Goal: Task Accomplishment & Management: Use online tool/utility

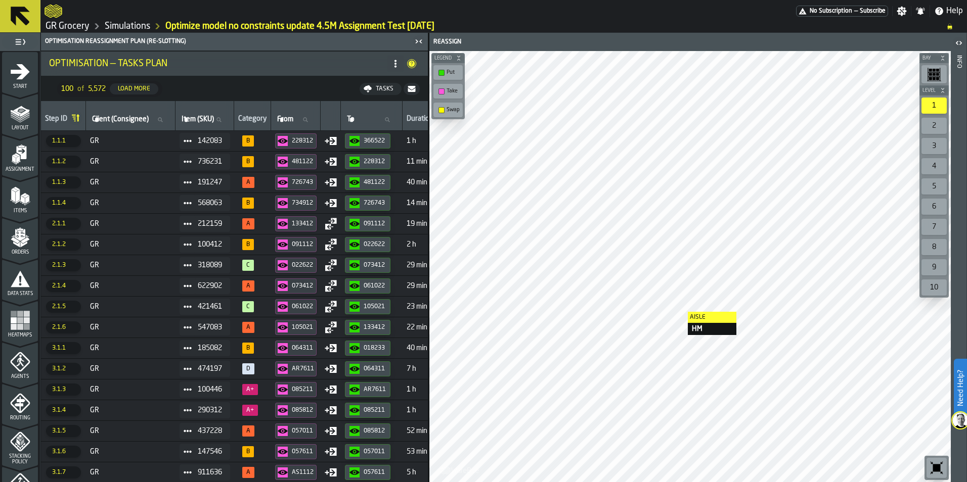
scroll to position [315, 0]
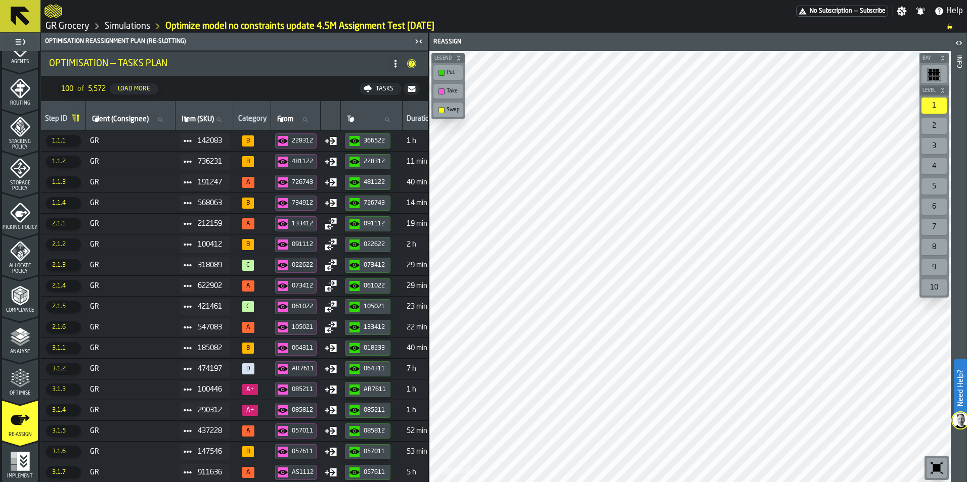
click at [385, 139] on div "366522" at bounding box center [375, 141] width 22 height 7
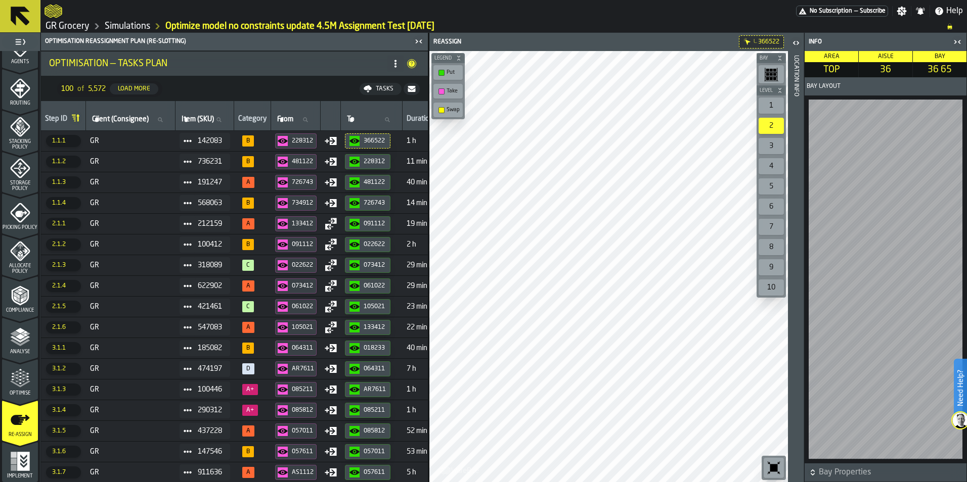
scroll to position [0, 0]
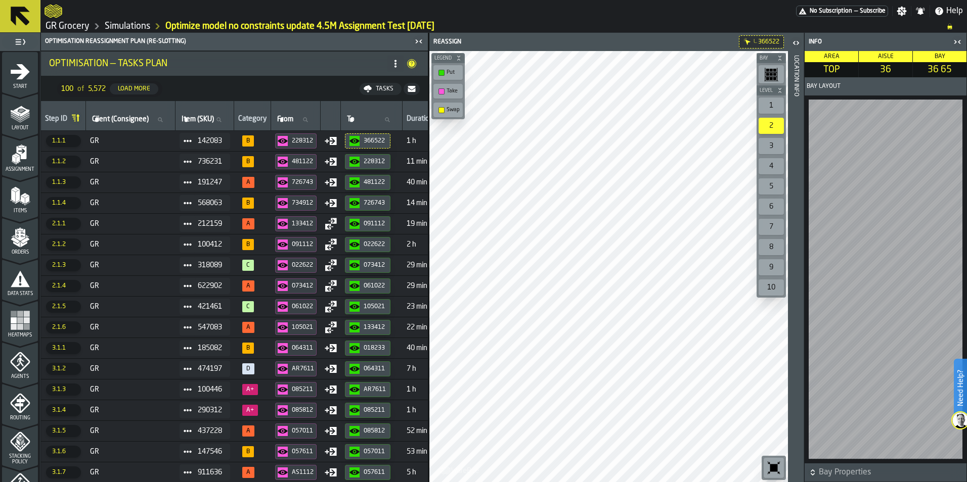
click at [7, 372] on div "Agents" at bounding box center [20, 366] width 36 height 28
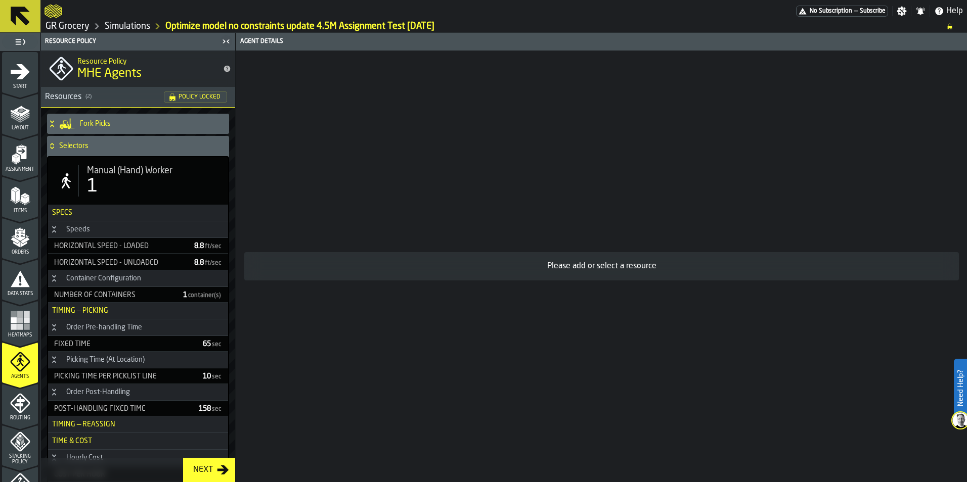
click at [139, 149] on h4 "Selectors" at bounding box center [142, 146] width 166 height 8
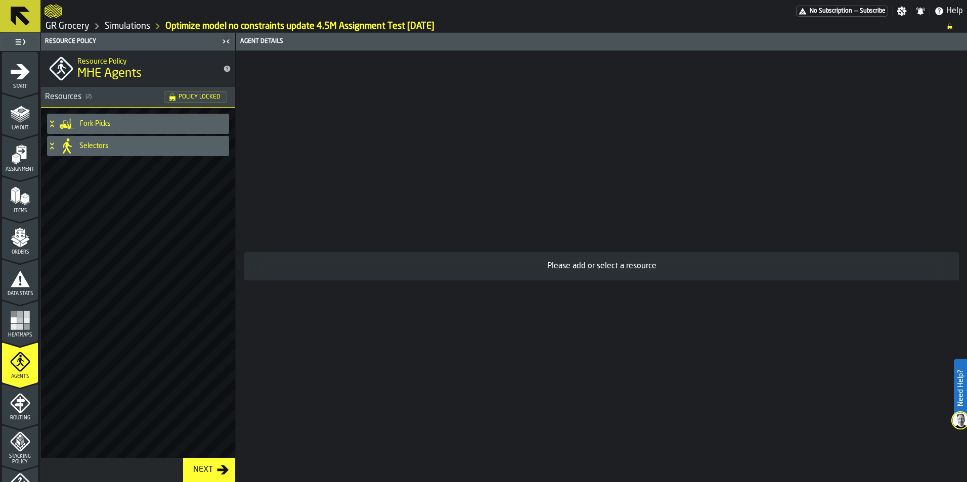
click at [146, 128] on div "Fork Picks" at bounding box center [136, 124] width 178 height 20
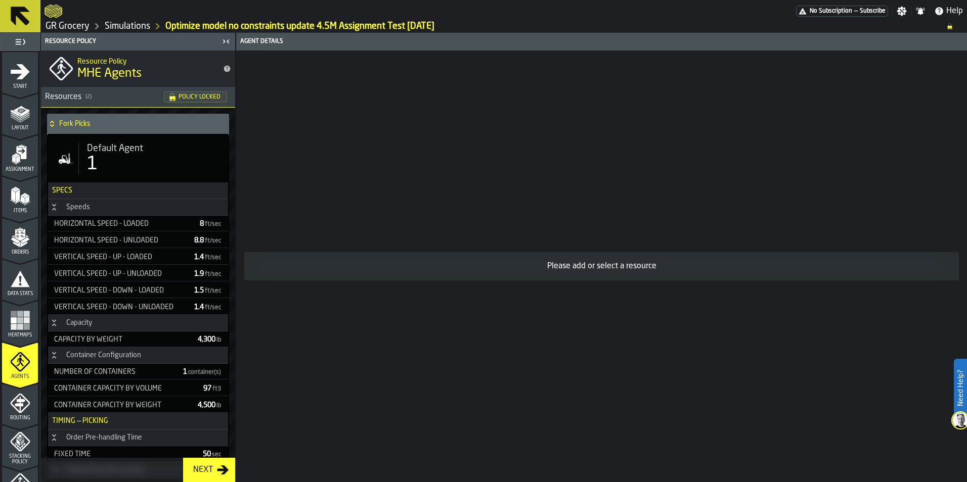
click at [146, 128] on div "Fork Picks" at bounding box center [136, 124] width 178 height 20
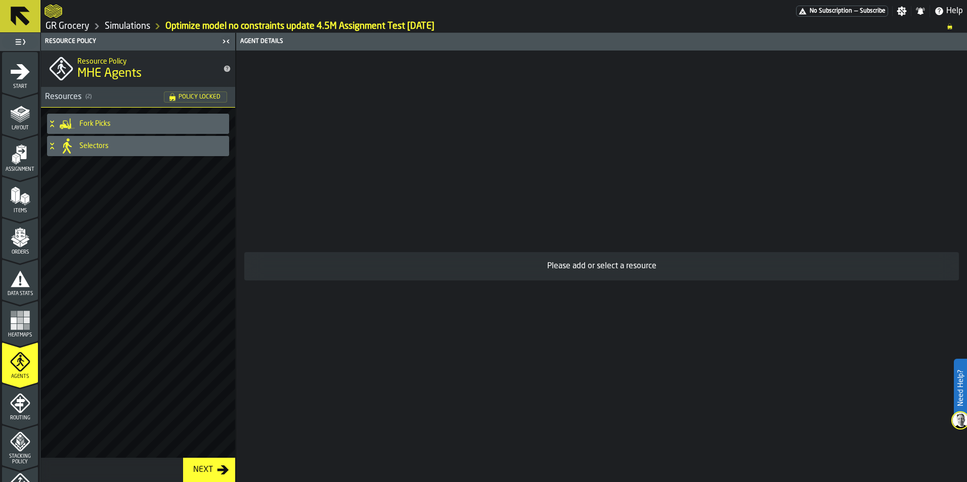
click at [113, 26] on link "Simulations" at bounding box center [128, 26] width 46 height 11
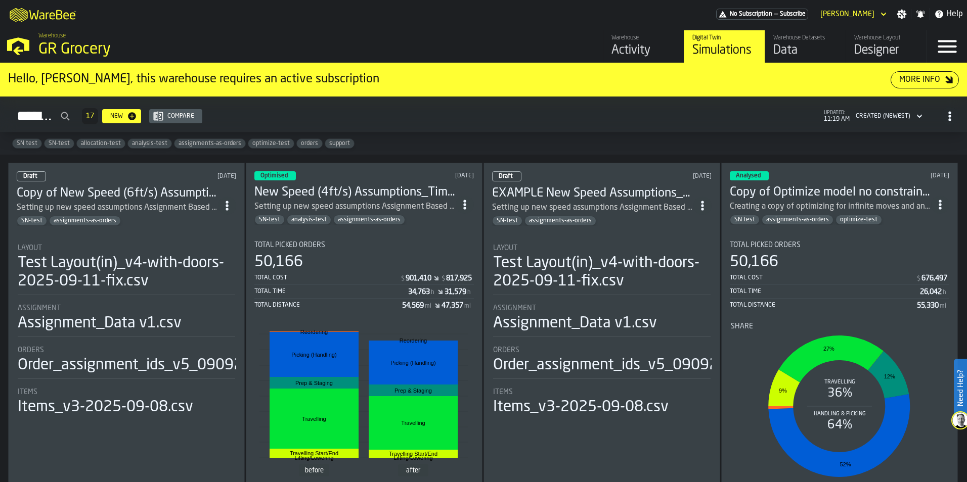
click at [840, 190] on h3 "Copy of Optimize model no constraints [DATE]" at bounding box center [830, 193] width 201 height 16
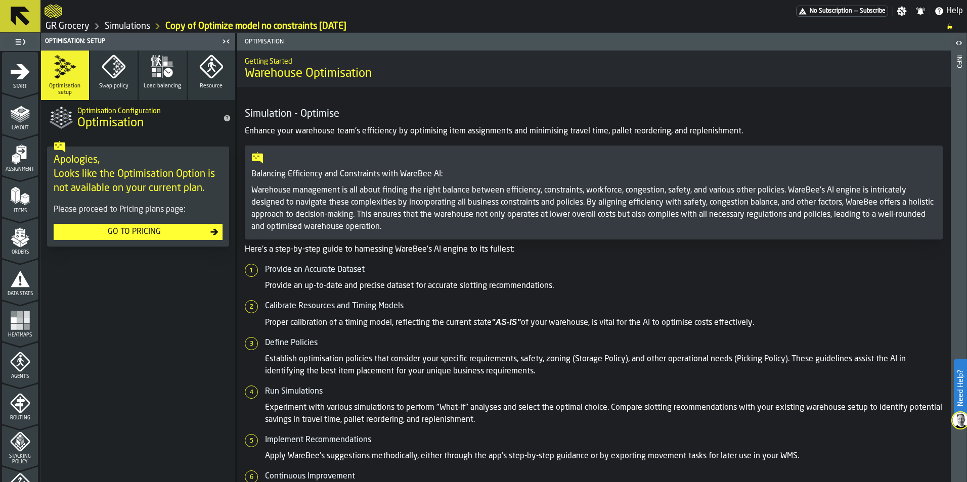
click at [22, 447] on icon "menu Stacking Policy" at bounding box center [20, 442] width 20 height 20
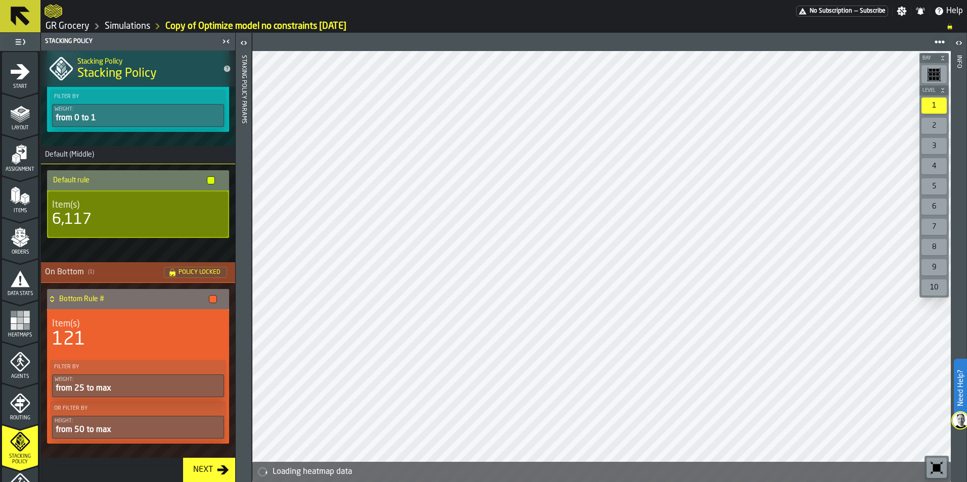
scroll to position [93, 0]
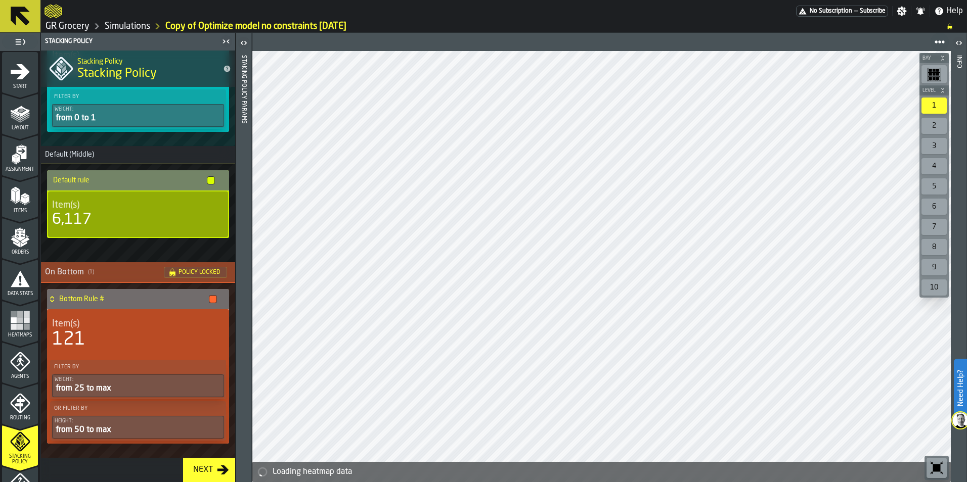
click at [172, 275] on icon "status-Policy Locked" at bounding box center [172, 272] width 6 height 8
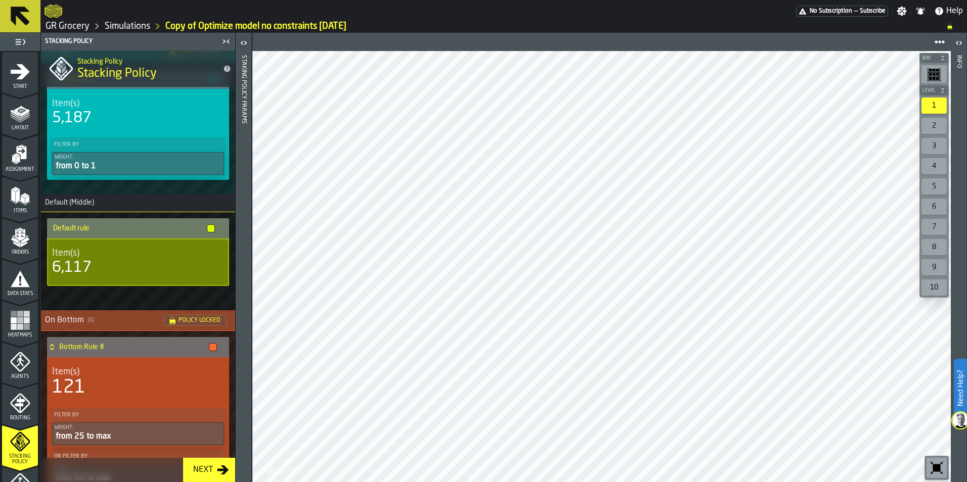
scroll to position [0, 0]
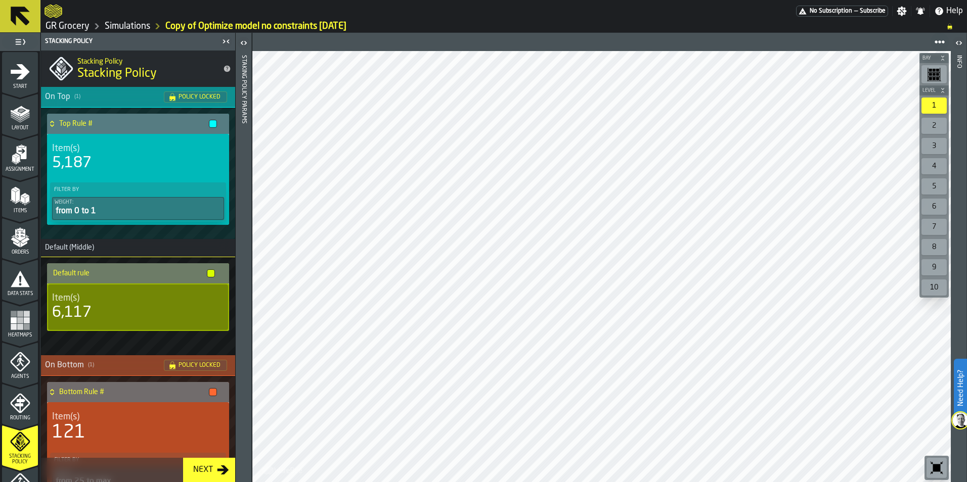
click at [137, 27] on link "Simulations" at bounding box center [128, 26] width 46 height 11
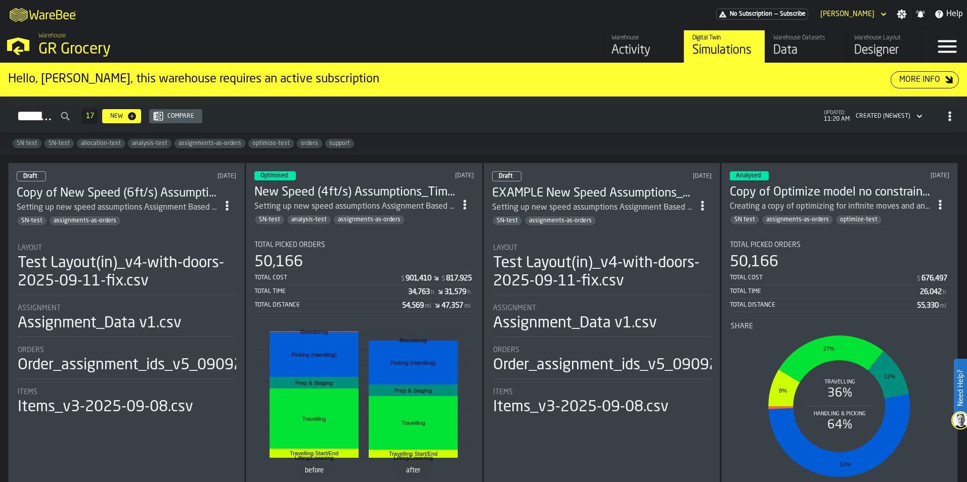
click at [172, 207] on div "Setting up new speed assumptions Assignment Based - Resource changes, re-orderi…" at bounding box center [117, 208] width 201 height 12
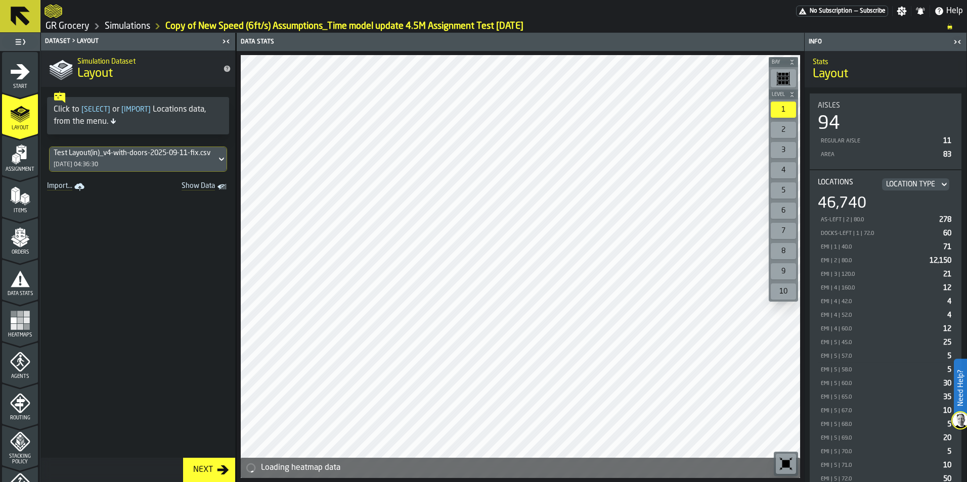
click at [20, 454] on span "Stacking Policy" at bounding box center [20, 459] width 36 height 11
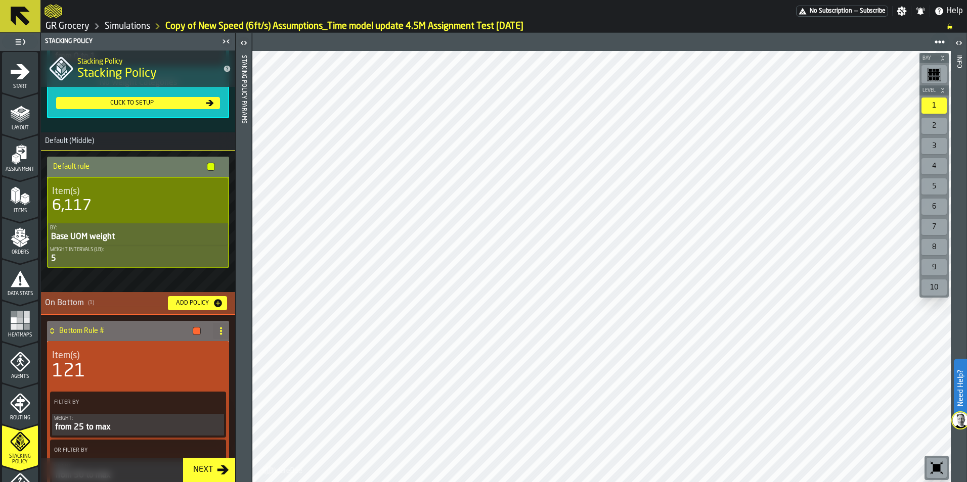
scroll to position [257, 0]
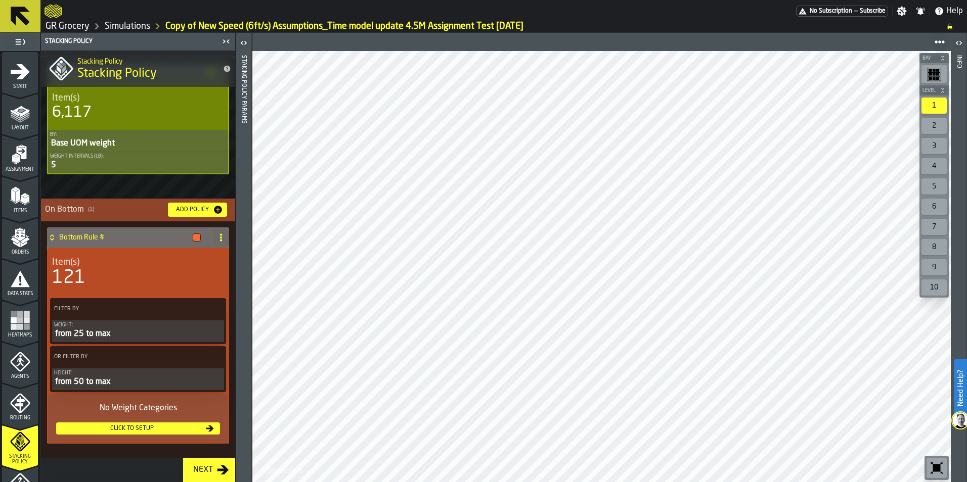
click at [134, 30] on link "Simulations" at bounding box center [128, 26] width 46 height 11
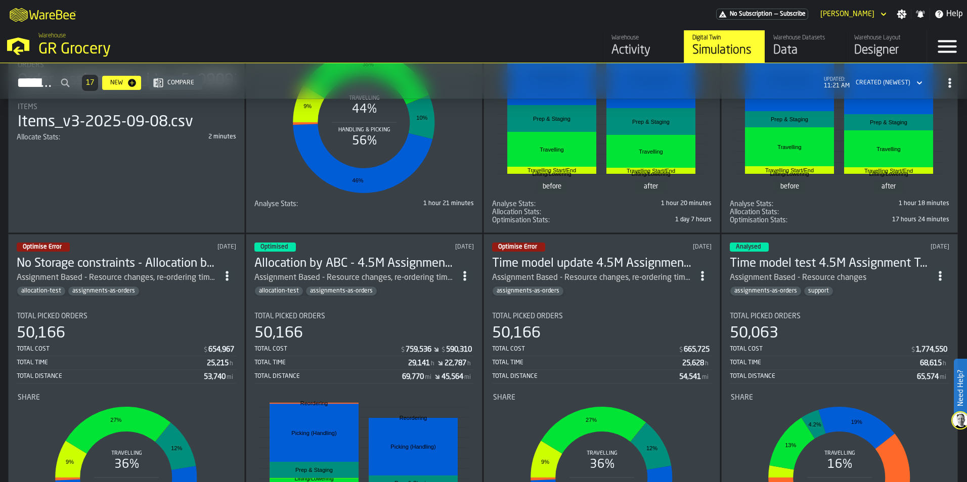
scroll to position [657, 0]
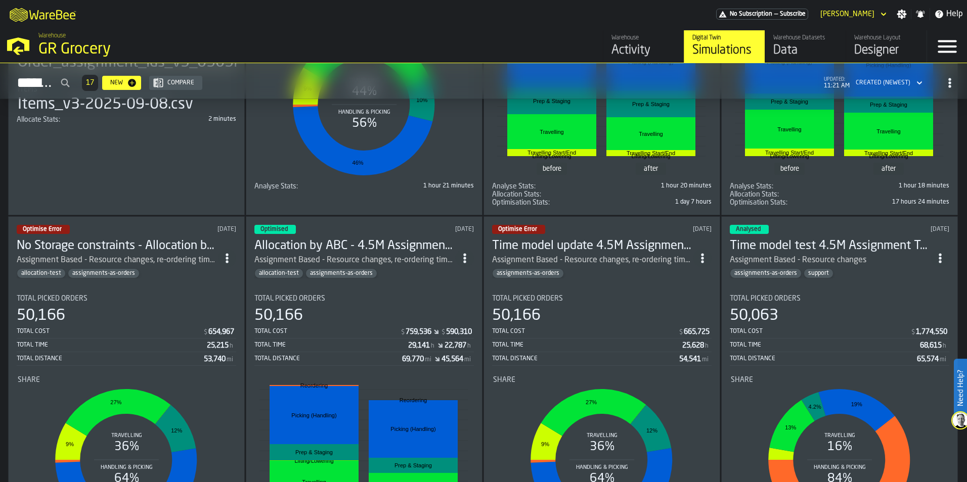
click at [155, 241] on h3 "No Storage constraints - Allocation by ABC - 4.5M Assignment Test [DATE]" at bounding box center [117, 246] width 201 height 16
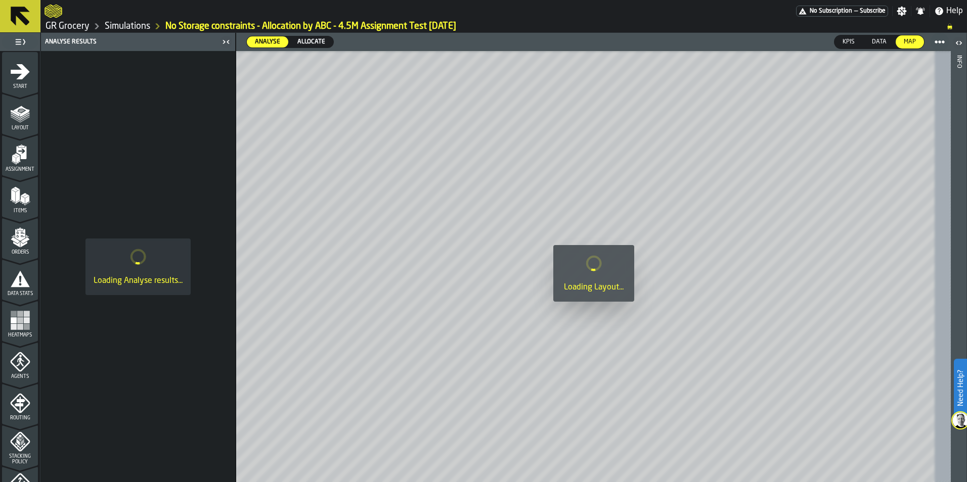
click at [18, 442] on icon "menu Stacking Policy" at bounding box center [20, 442] width 20 height 20
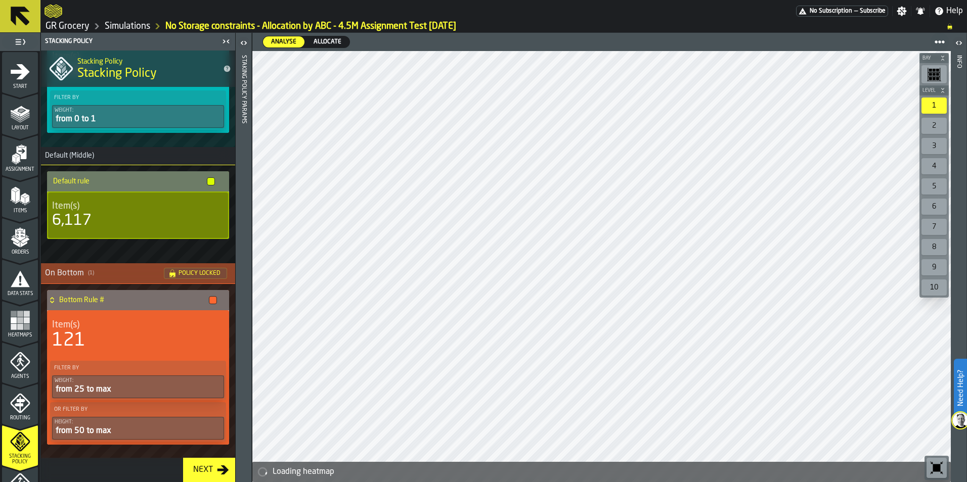
scroll to position [93, 0]
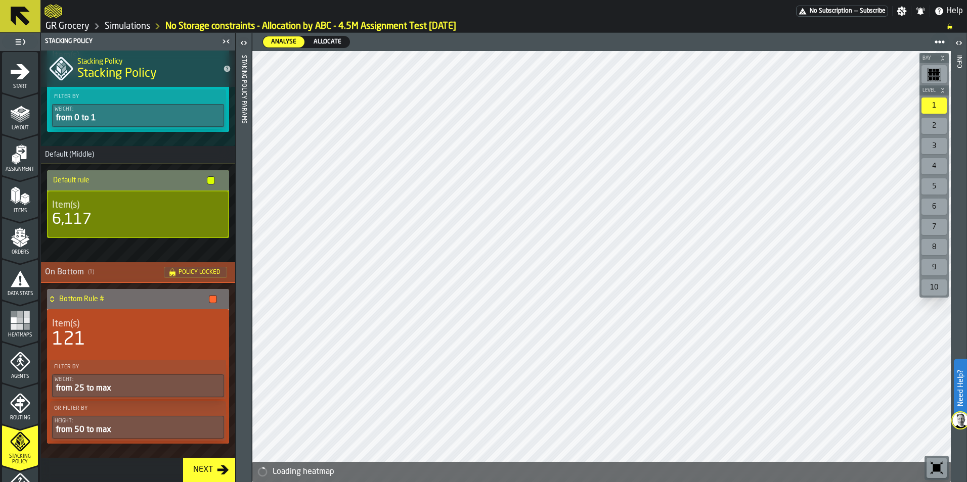
click at [125, 24] on link "Simulations" at bounding box center [128, 26] width 46 height 11
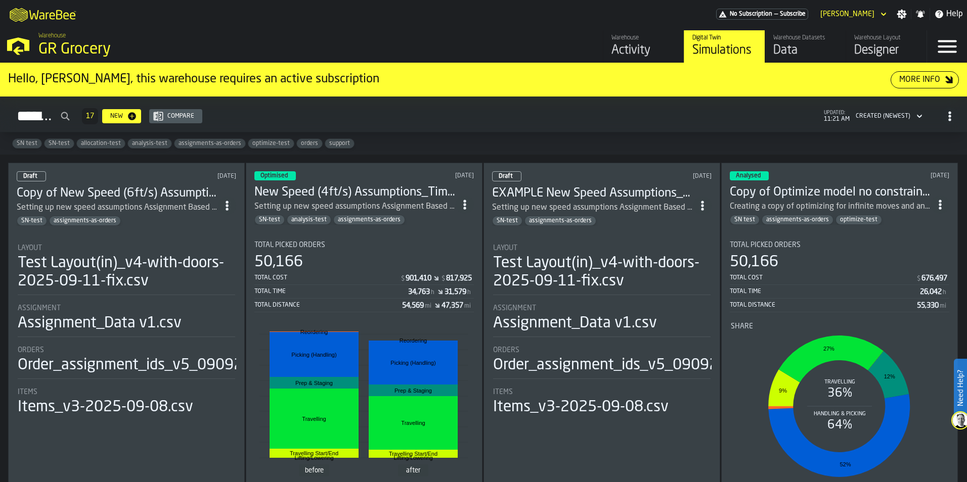
click at [189, 189] on h3 "Copy of New Speed (6ft/s) Assumptions_Time model update 4.5M Assignment Test [D…" at bounding box center [117, 194] width 201 height 16
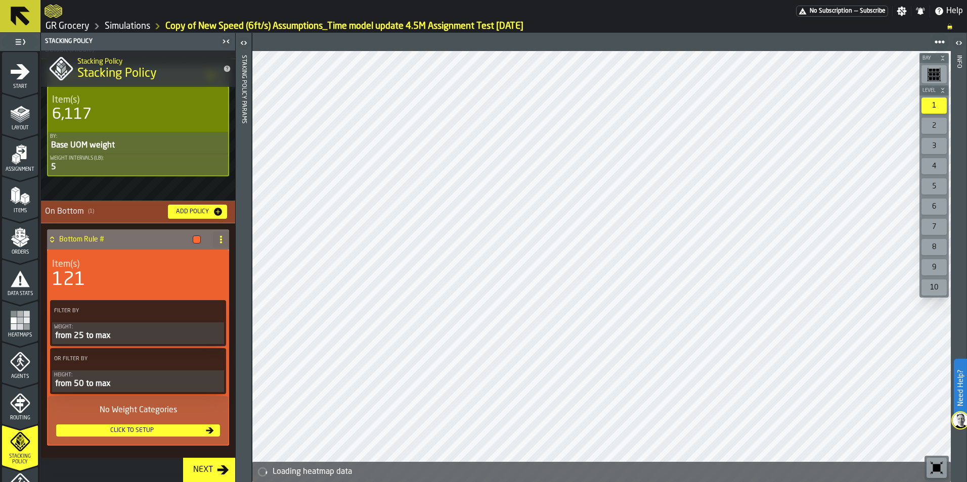
scroll to position [257, 0]
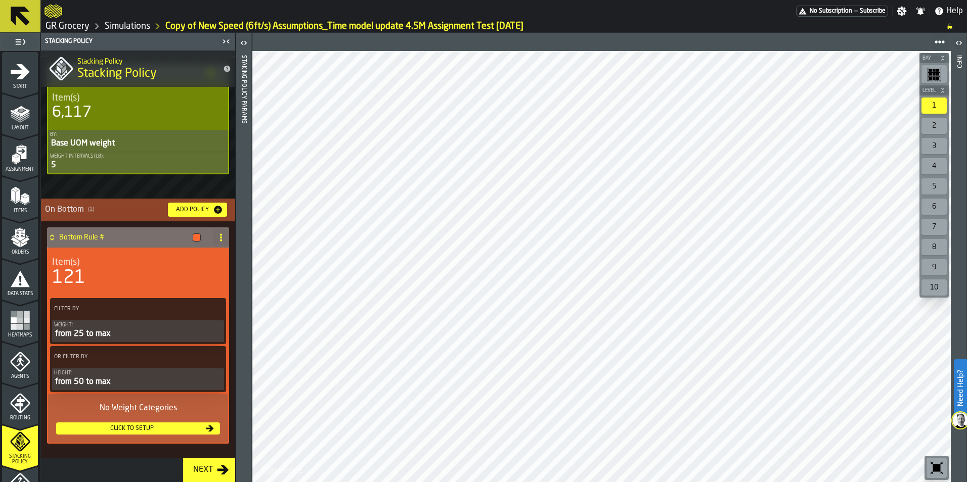
click at [178, 379] on div "from 50 to max" at bounding box center [138, 382] width 168 height 12
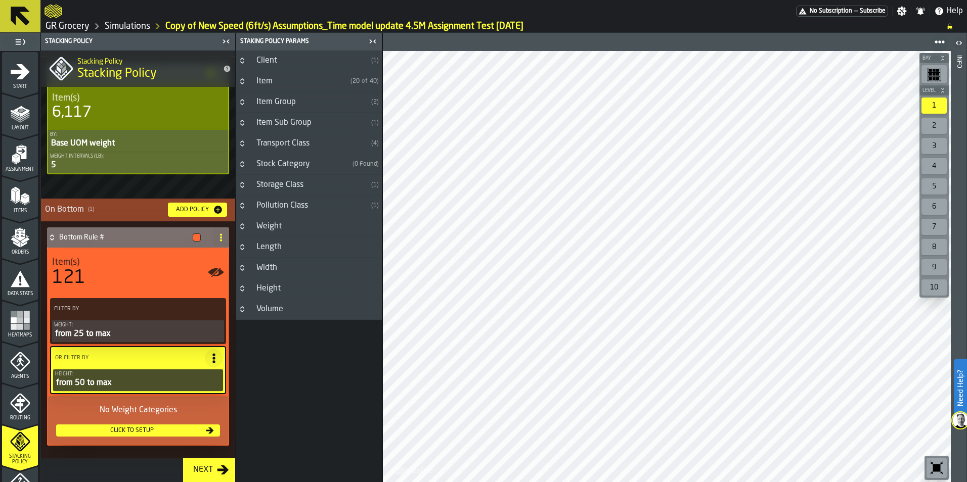
click at [145, 383] on div "from 50 to max" at bounding box center [138, 383] width 166 height 12
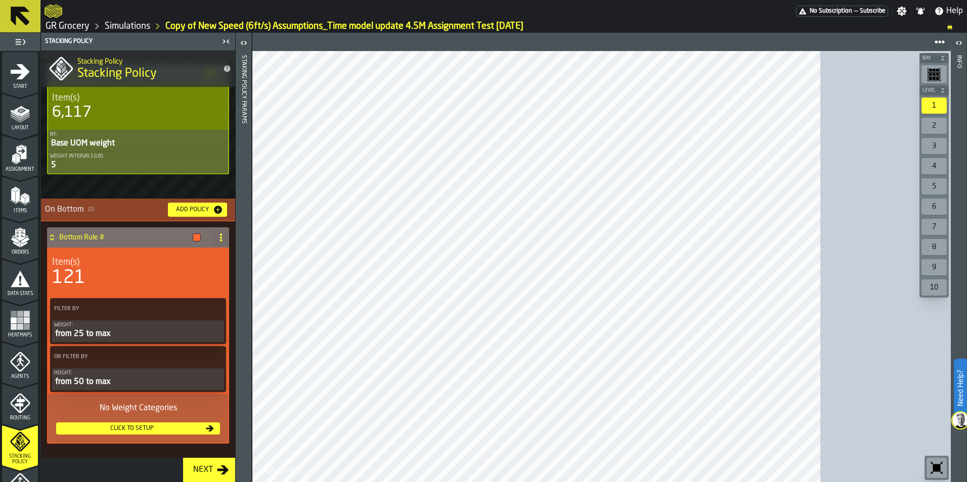
click at [144, 380] on div "from 50 to max" at bounding box center [138, 382] width 168 height 12
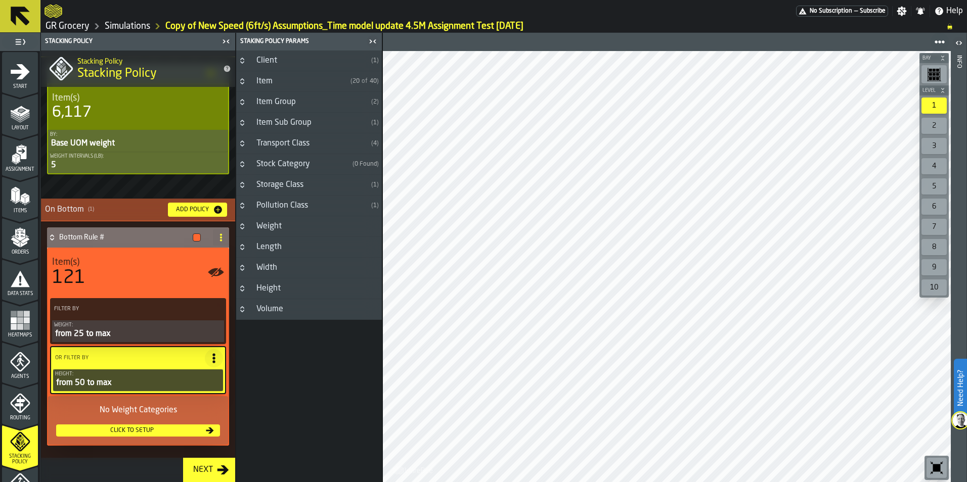
click at [181, 335] on div "from 25 to max" at bounding box center [138, 334] width 168 height 12
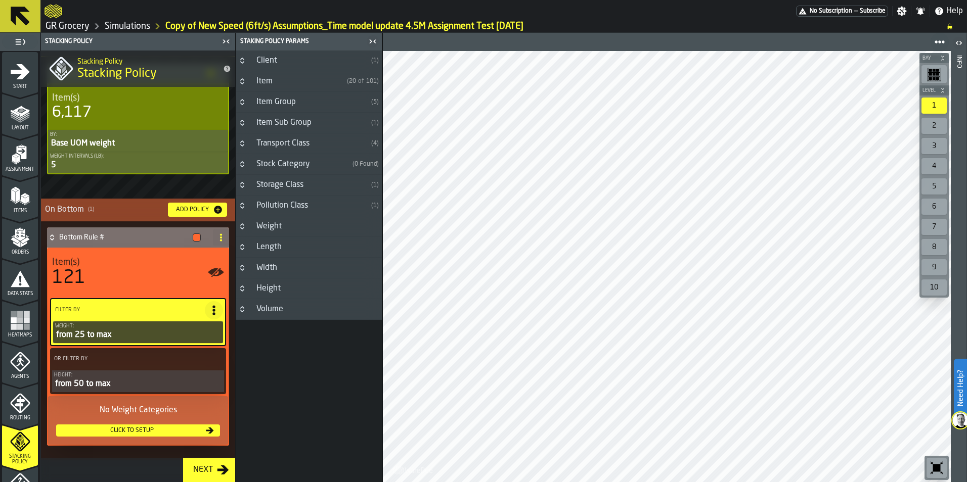
click at [142, 384] on div "from 50 to max" at bounding box center [138, 384] width 168 height 12
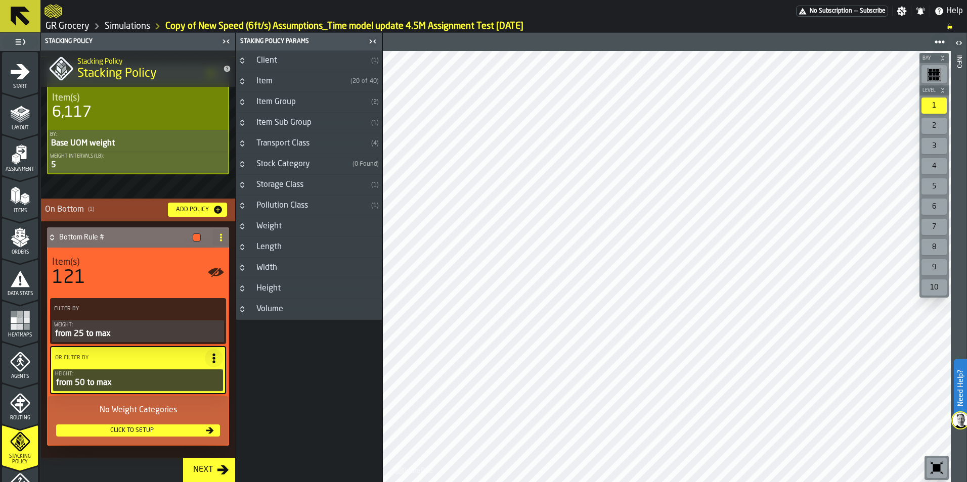
click at [0, 0] on icon "PolicyFilterItem-Height" at bounding box center [0, 0] width 0 height 0
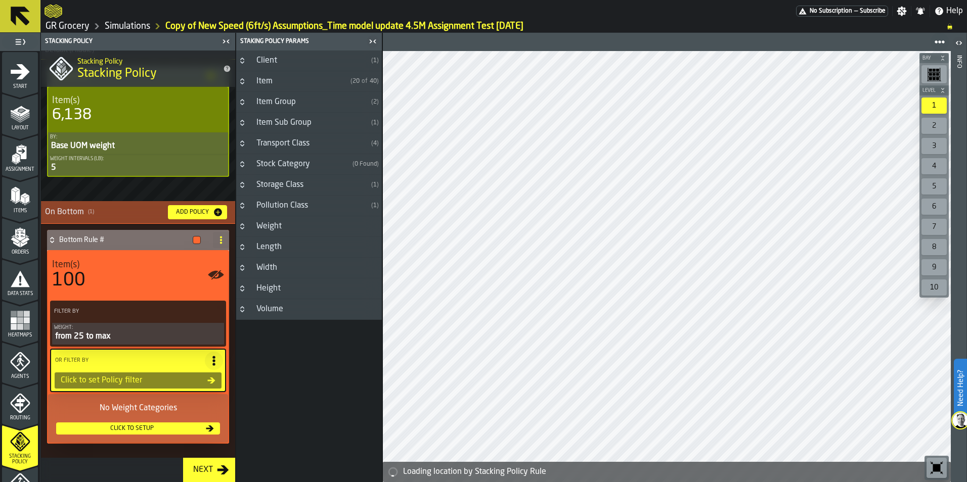
click at [165, 379] on div "Click to set Policy filter" at bounding box center [132, 381] width 151 height 12
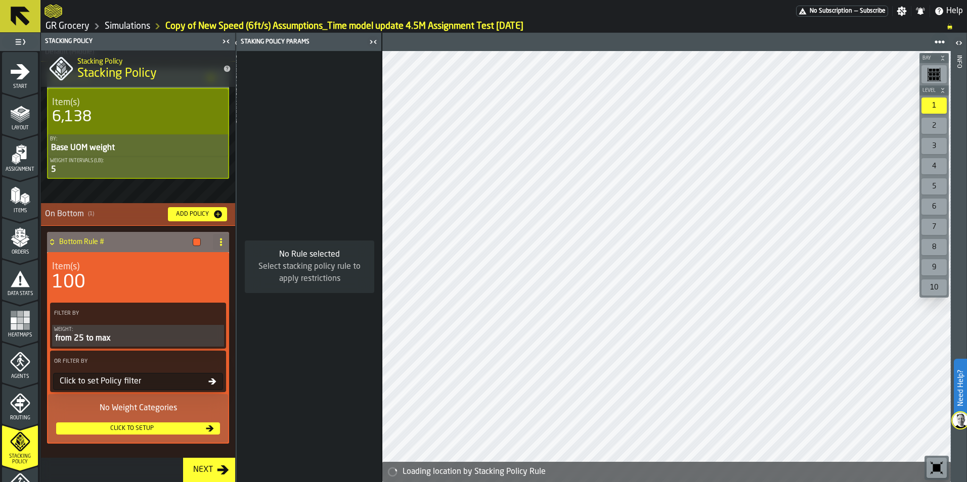
scroll to position [253, 0]
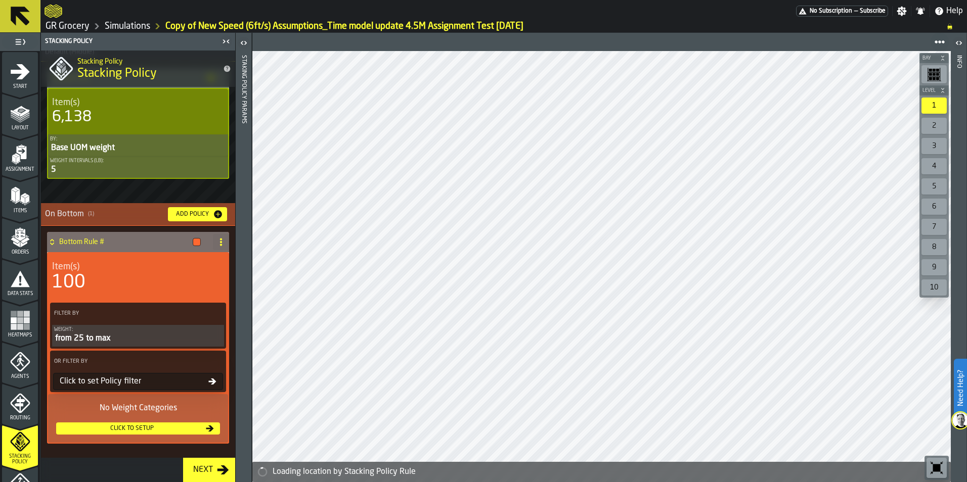
click at [173, 384] on div "Click to set Policy filter" at bounding box center [132, 382] width 153 height 12
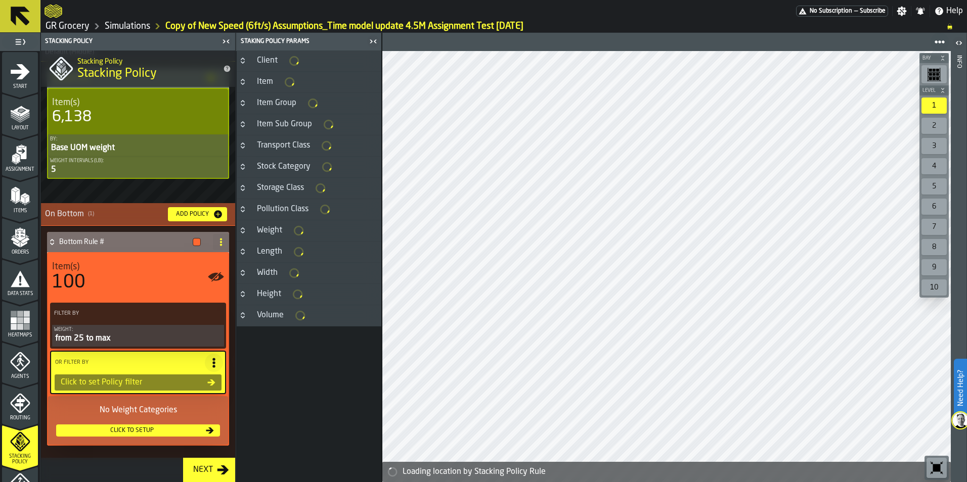
scroll to position [255, 0]
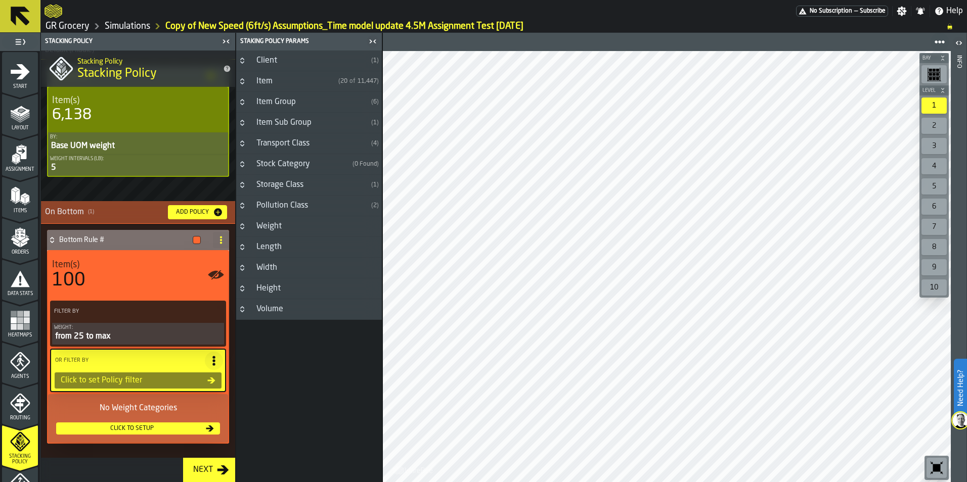
click at [320, 225] on h3 "Weight" at bounding box center [309, 226] width 146 height 21
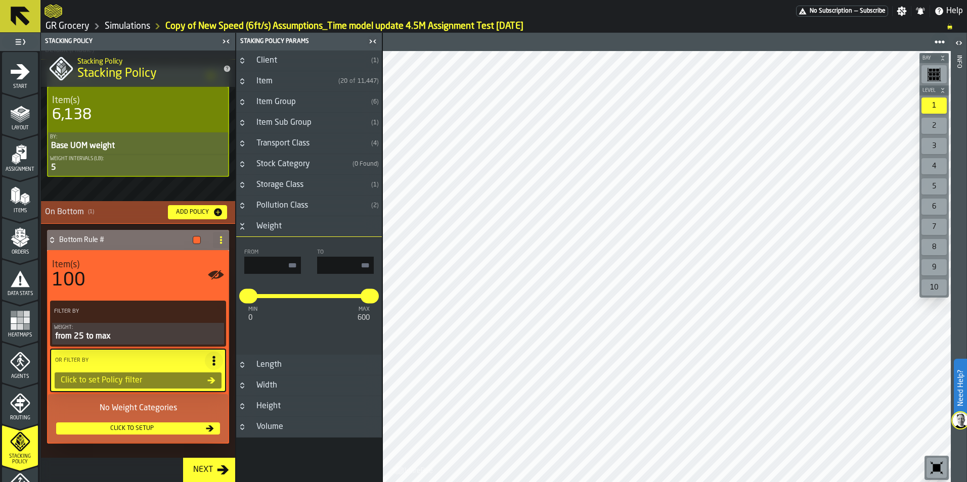
click at [319, 221] on h3 "Weight" at bounding box center [309, 226] width 146 height 21
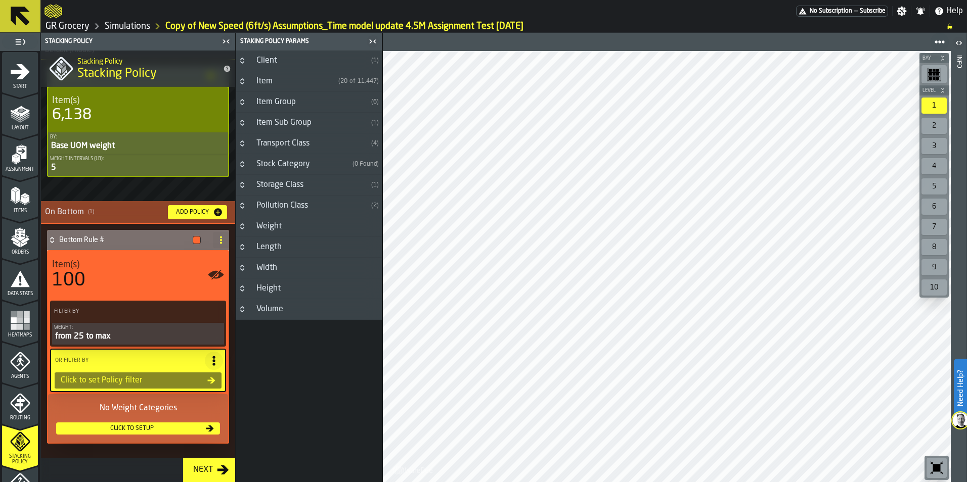
click at [116, 330] on div "Weight:" at bounding box center [138, 328] width 168 height 6
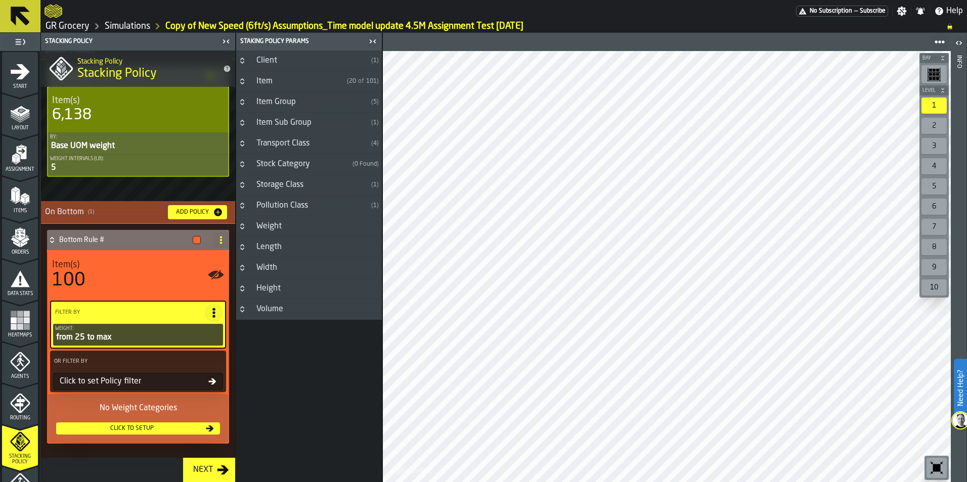
click at [213, 365] on circle at bounding box center [214, 365] width 3 height 3
click at [210, 379] on div "Clear Filter" at bounding box center [188, 383] width 53 height 12
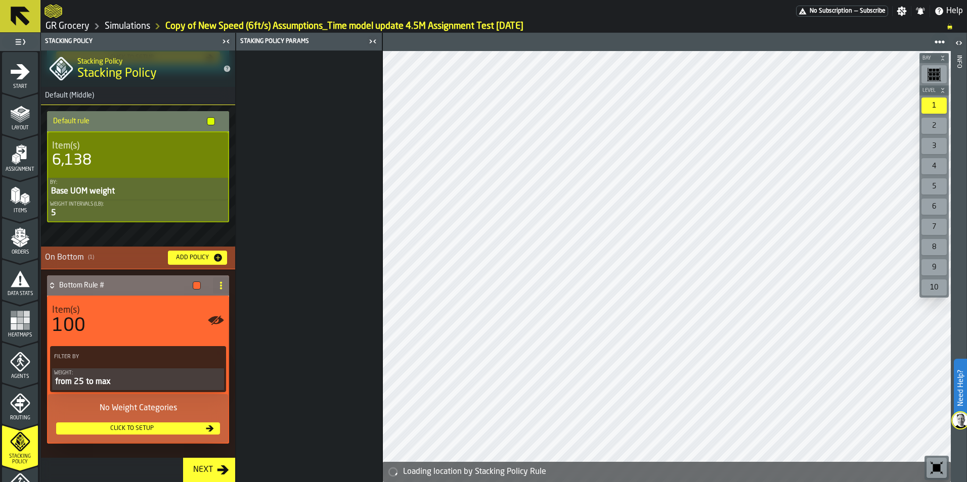
scroll to position [209, 0]
click at [187, 380] on div "from 25 to max" at bounding box center [138, 382] width 168 height 12
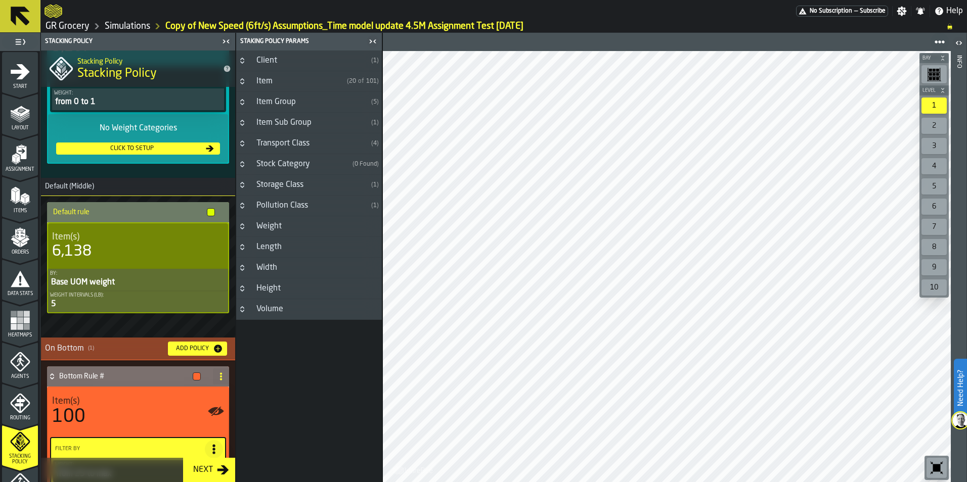
scroll to position [211, 0]
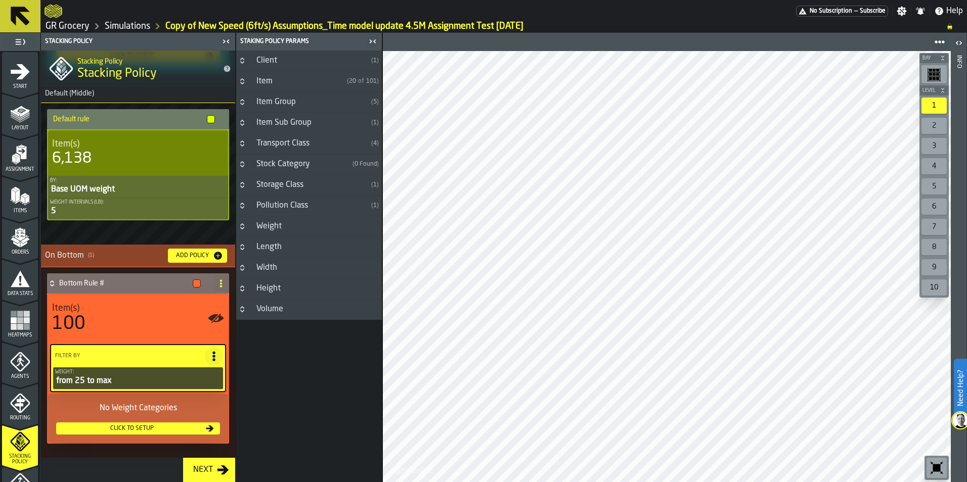
click at [120, 29] on link "Simulations" at bounding box center [128, 26] width 46 height 11
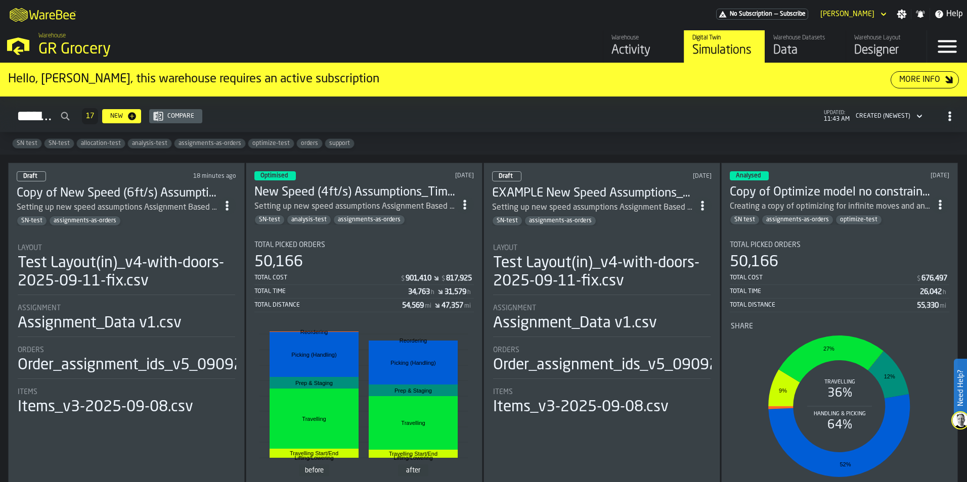
click at [177, 181] on header "Draft 18 minutes ago Copy of New Speed (6ft/s) Assumptions_Time model update 4.…" at bounding box center [126, 198] width 219 height 55
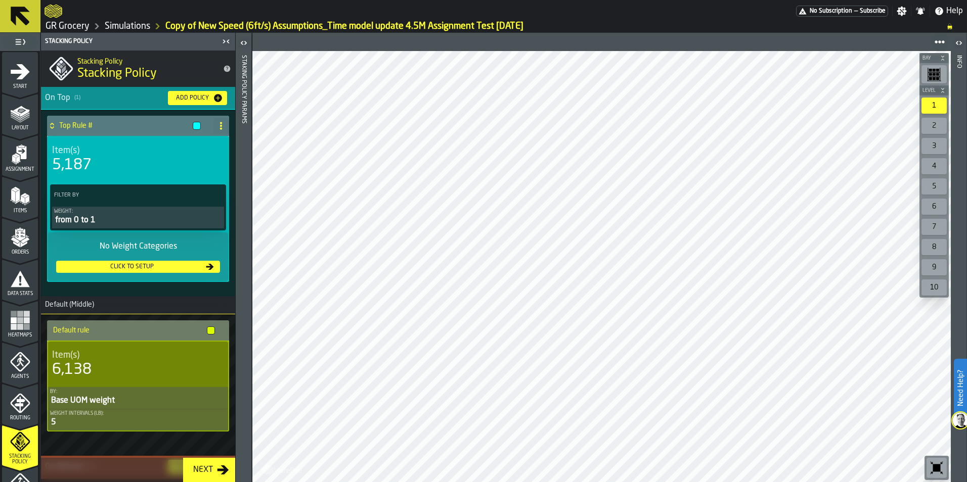
click at [127, 28] on link "Simulations" at bounding box center [128, 26] width 46 height 11
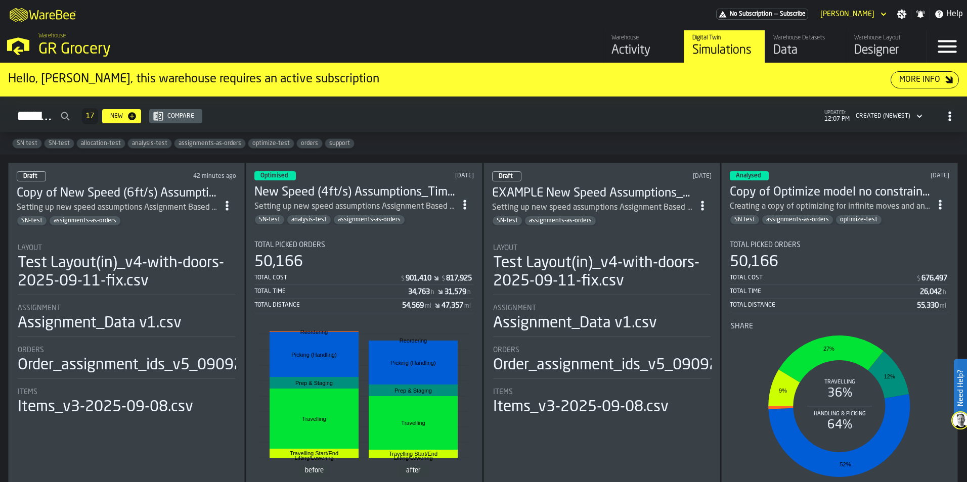
click at [334, 191] on h3 "New Speed (4ft/s) Assumptions_Time model update 4.5M Assignment Test [DATE]" at bounding box center [354, 193] width 201 height 16
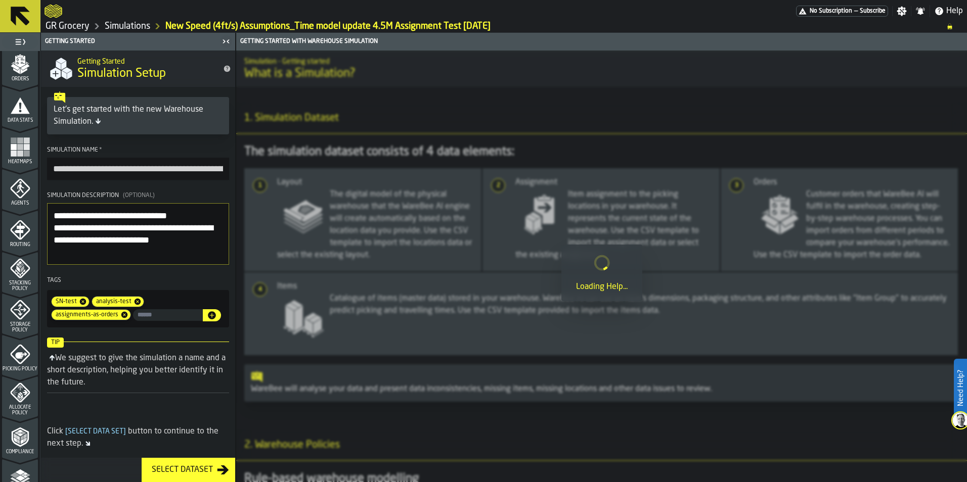
scroll to position [315, 0]
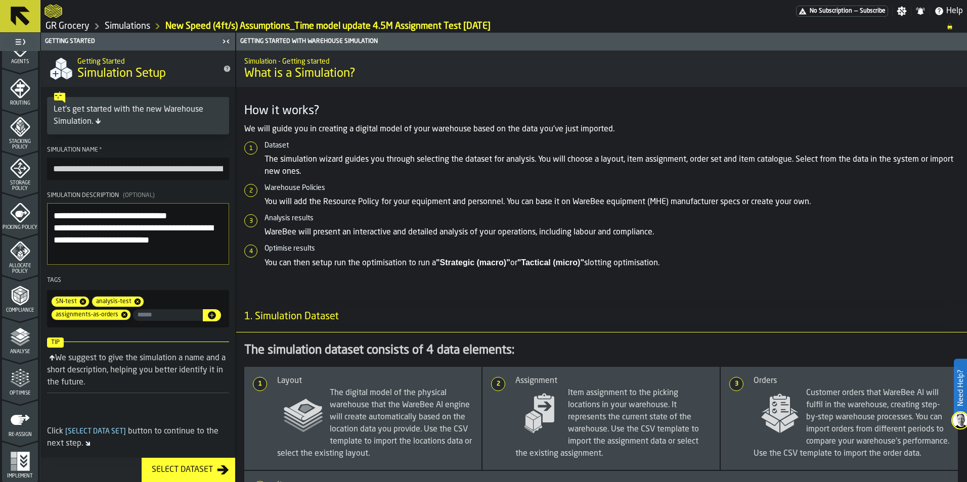
click at [15, 425] on icon "menu Re-assign" at bounding box center [20, 420] width 19 height 10
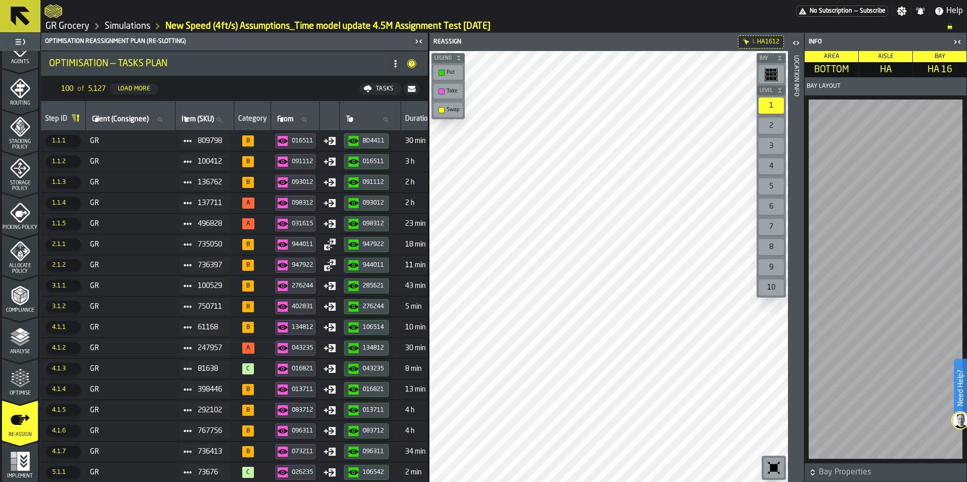
click at [16, 474] on span "Implement" at bounding box center [20, 477] width 36 height 6
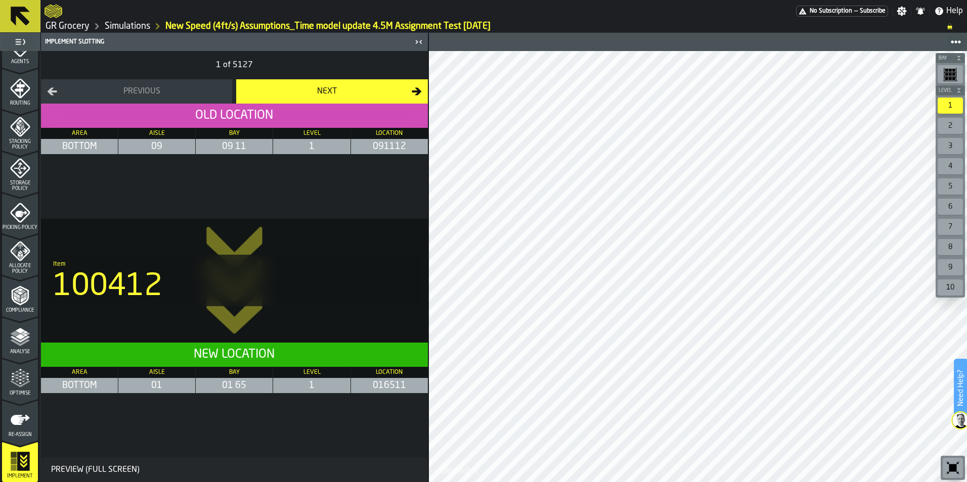
click at [20, 430] on icon "menu Re-assign" at bounding box center [20, 420] width 20 height 20
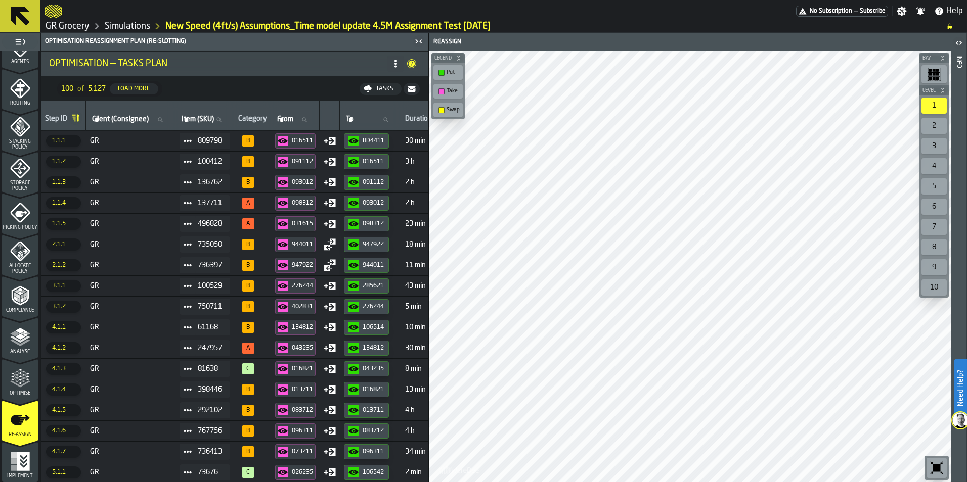
click at [958, 417] on img at bounding box center [960, 421] width 16 height 16
click at [949, 465] on span at bounding box center [943, 459] width 28 height 28
